Goal: Task Accomplishment & Management: Complete application form

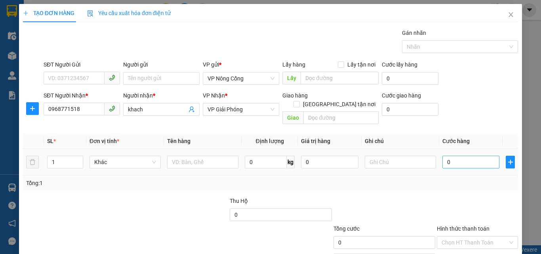
type input "5"
type input "50"
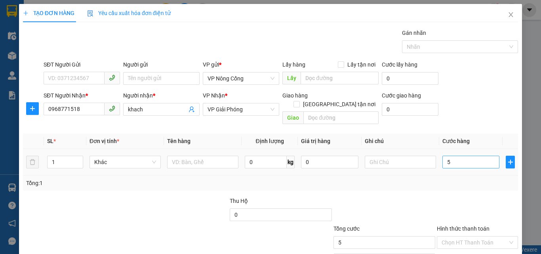
type input "50"
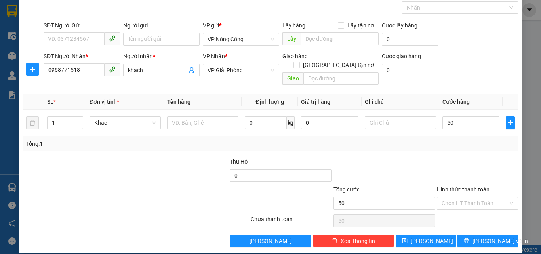
type input "50.000"
click at [458, 186] on label "Hình thức thanh toán" at bounding box center [463, 189] width 53 height 6
click at [458, 197] on input "Hình thức thanh toán" at bounding box center [474, 203] width 66 height 12
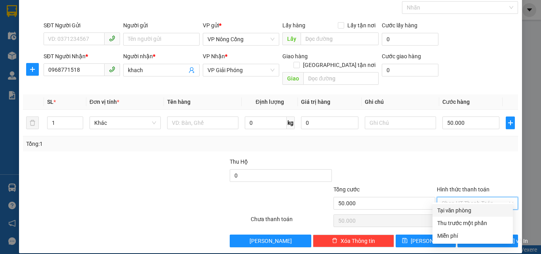
click at [464, 211] on div "Tại văn phòng" at bounding box center [472, 210] width 71 height 9
type input "0"
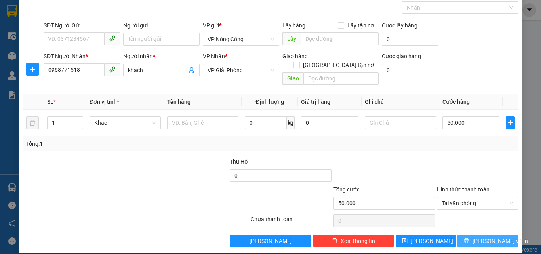
click at [494, 236] on span "[PERSON_NAME] và In" at bounding box center [499, 240] width 55 height 9
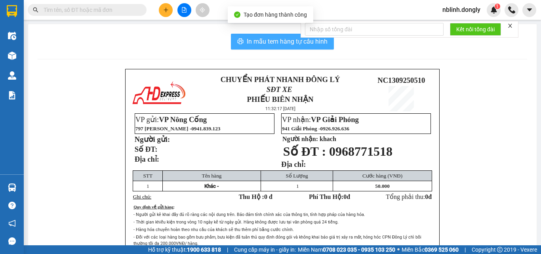
drag, startPoint x: 291, startPoint y: 38, endPoint x: 351, endPoint y: 146, distance: 123.5
click at [291, 40] on span "In mẫu tem hàng tự cấu hình" at bounding box center [287, 41] width 81 height 10
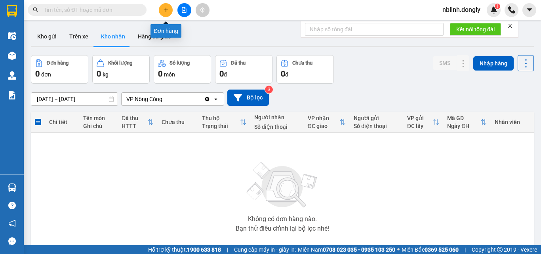
click at [168, 12] on icon "plus" at bounding box center [166, 10] width 6 height 6
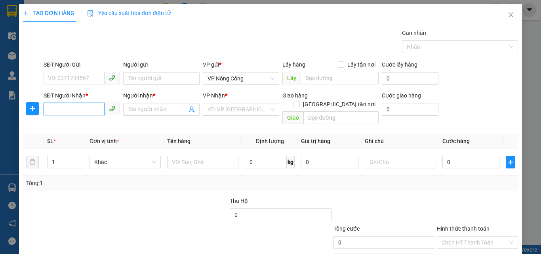
click at [57, 112] on input "SĐT Người Nhận *" at bounding box center [74, 109] width 61 height 13
type input "0972621015"
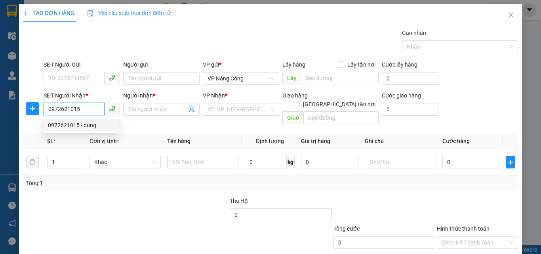
click at [82, 126] on div "0972621015 - dung" at bounding box center [81, 125] width 66 height 9
type input "dung"
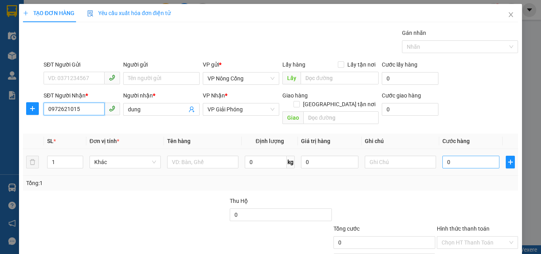
type input "0972621015"
click at [456, 156] on input "0" at bounding box center [470, 162] width 57 height 13
type input "8"
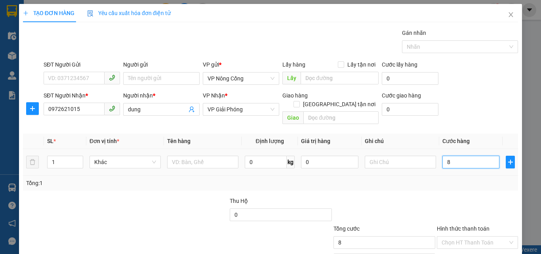
type input "80"
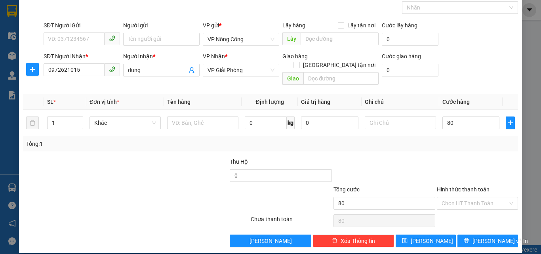
type input "80.000"
click at [460, 186] on label "Hình thức thanh toán" at bounding box center [463, 189] width 53 height 6
click at [460, 197] on input "Hình thức thanh toán" at bounding box center [474, 203] width 66 height 12
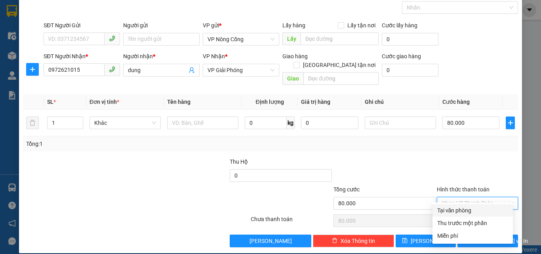
click at [456, 211] on div "Tại văn phòng" at bounding box center [472, 210] width 71 height 9
type input "0"
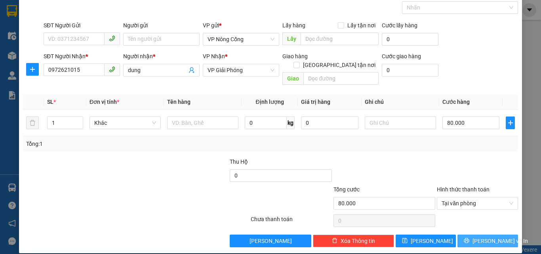
click at [485, 236] on span "[PERSON_NAME] và In" at bounding box center [499, 240] width 55 height 9
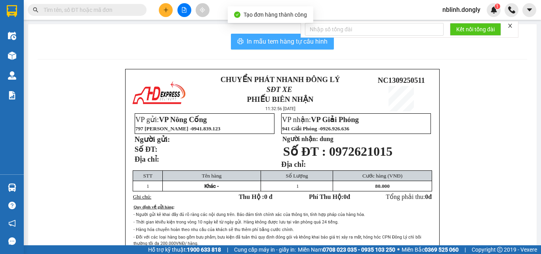
click at [289, 43] on span "In mẫu tem hàng tự cấu hình" at bounding box center [287, 41] width 81 height 10
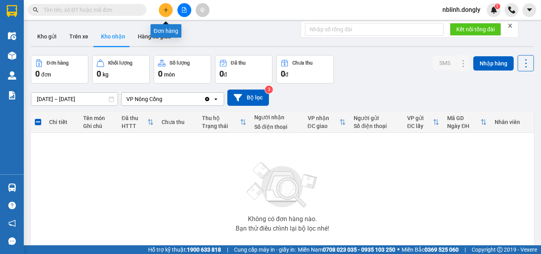
click at [165, 11] on icon "plus" at bounding box center [166, 10] width 6 height 6
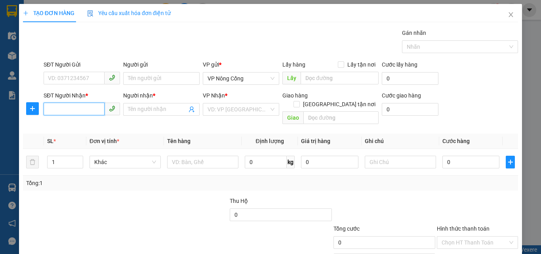
click at [45, 112] on input "SĐT Người Nhận *" at bounding box center [74, 109] width 61 height 13
type input "0389956719"
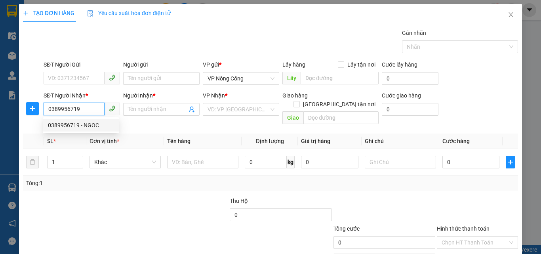
click at [79, 125] on div "0389956719 - NGOC" at bounding box center [81, 125] width 66 height 9
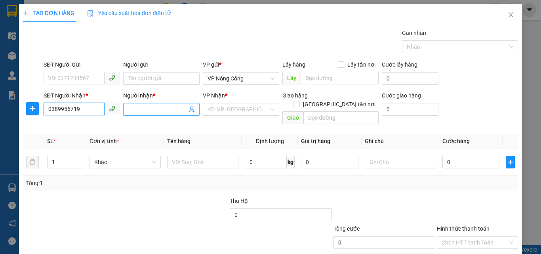
type input "NGOC"
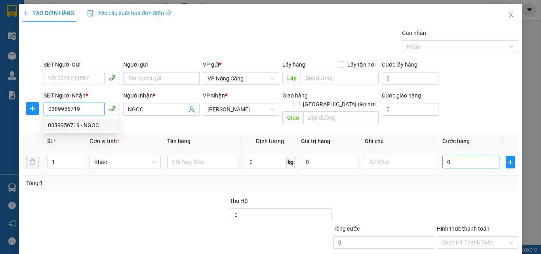
type input "0389956719"
click at [451, 156] on input "0" at bounding box center [470, 162] width 57 height 13
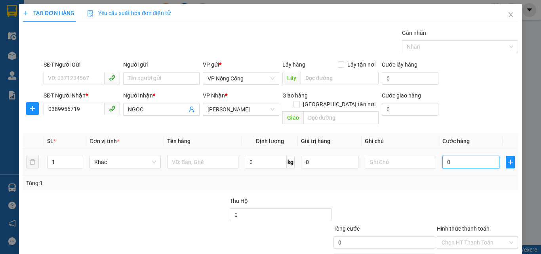
type input "5"
type input "50"
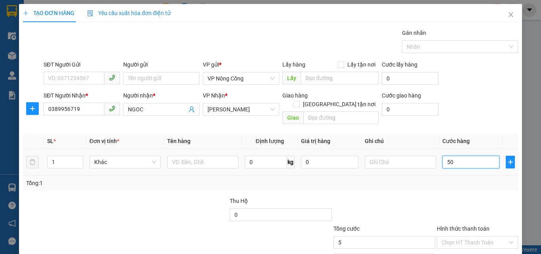
type input "50"
type input "50.000"
click at [465, 225] on label "Hình thức thanh toán" at bounding box center [463, 228] width 53 height 6
click at [465, 236] on input "Hình thức thanh toán" at bounding box center [474, 242] width 66 height 12
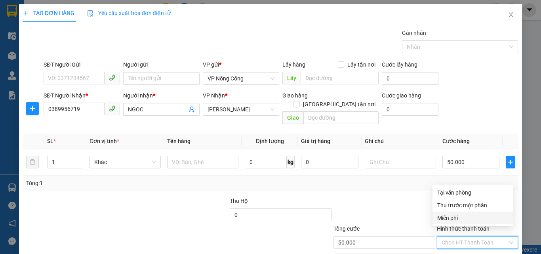
scroll to position [39, 0]
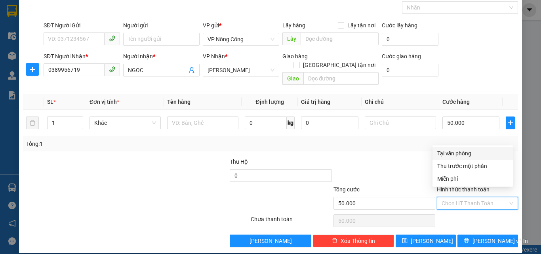
click at [457, 152] on div "Tại văn phòng" at bounding box center [472, 153] width 71 height 9
type input "0"
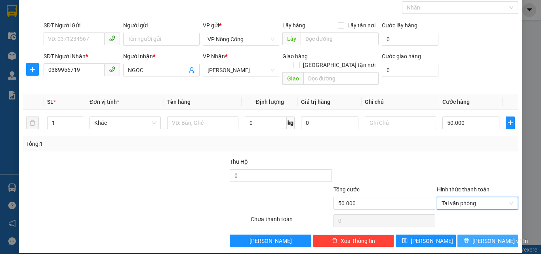
click at [481, 236] on span "[PERSON_NAME] và In" at bounding box center [499, 240] width 55 height 9
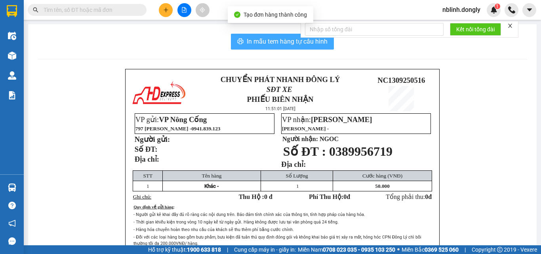
click at [297, 40] on span "In mẫu tem hàng tự cấu hình" at bounding box center [287, 41] width 81 height 10
